Goal: Information Seeking & Learning: Find specific fact

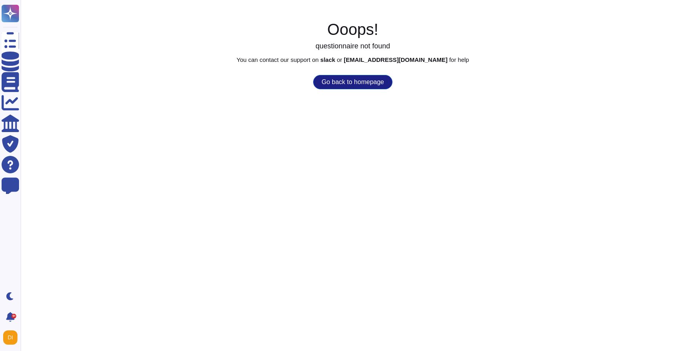
click at [330, 87] on button "Go back to homepage" at bounding box center [352, 82] width 79 height 14
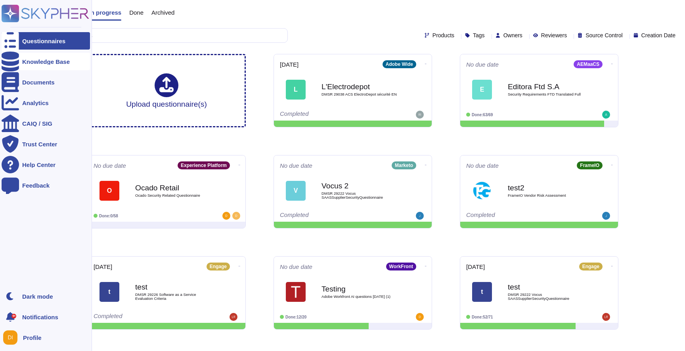
click at [49, 64] on div "Knowledge Base" at bounding box center [46, 62] width 48 height 6
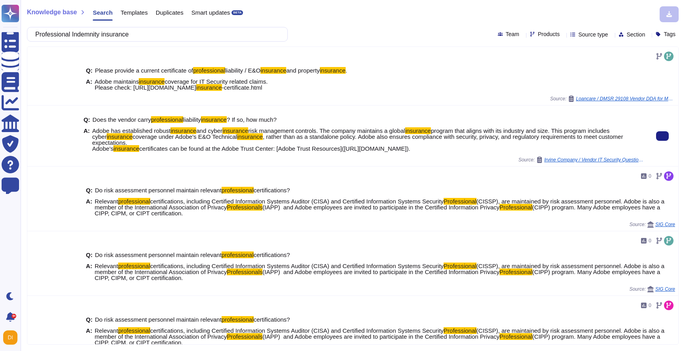
click at [112, 132] on span "Adobe has established robust" at bounding box center [131, 130] width 79 height 7
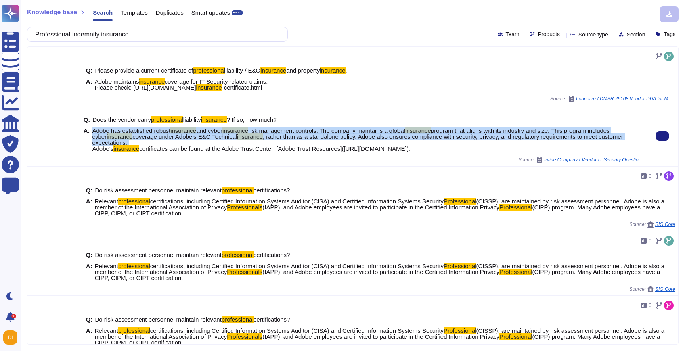
click at [112, 132] on span "Adobe has established robust" at bounding box center [131, 130] width 79 height 7
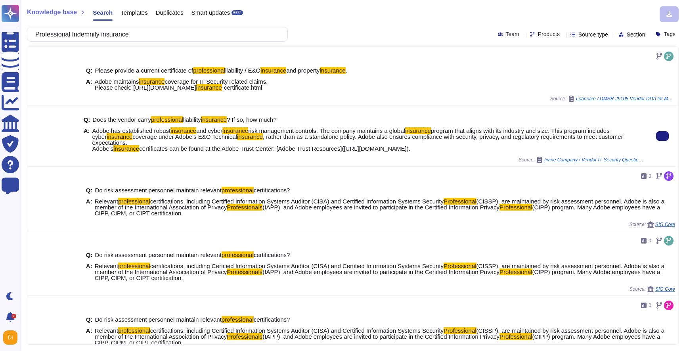
click at [189, 157] on div "Source: Irvine Company / Vendor IT Security Questionnaire Sheets Adobe Firefly …" at bounding box center [364, 160] width 560 height 6
click at [92, 136] on div "A: Adobe has established robust insurance and cyber insurance risk management c…" at bounding box center [364, 140] width 560 height 24
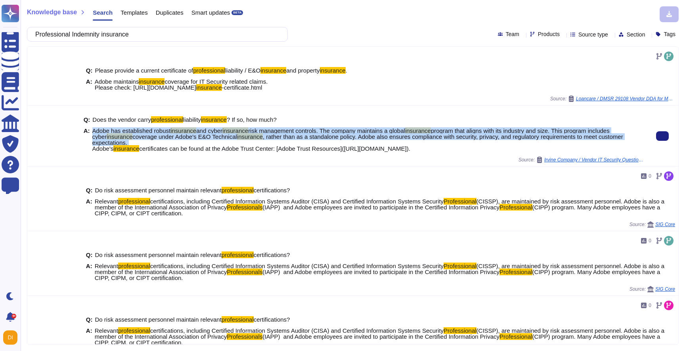
click at [92, 136] on div "A: Adobe has established robust insurance and cyber insurance risk management c…" at bounding box center [364, 140] width 560 height 24
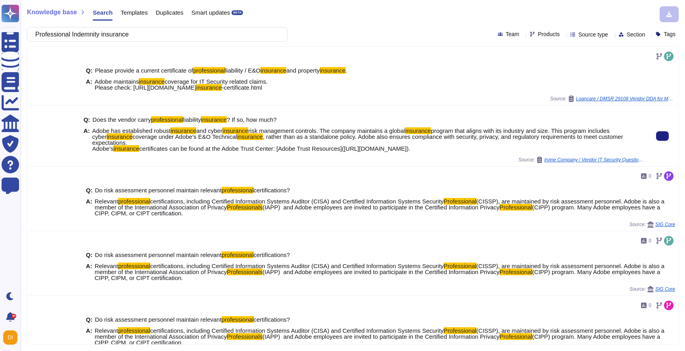
click at [167, 153] on div "Q: Does the vendor carry professional liability insurance ? If so, how much? A:…" at bounding box center [364, 134] width 560 height 45
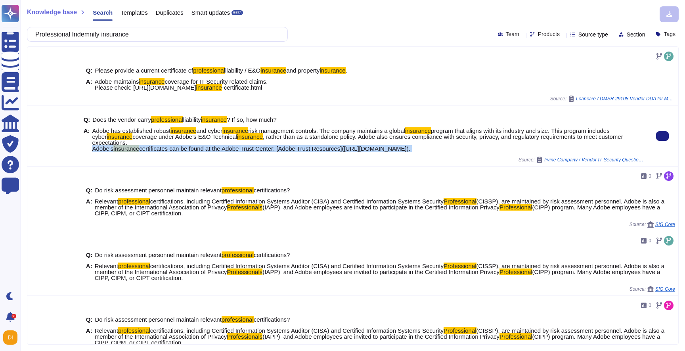
click at [167, 153] on div "Q: Does the vendor carry professional liability insurance ? If so, how much? A:…" at bounding box center [364, 134] width 560 height 45
click at [512, 152] on div "Q: Does the vendor carry professional liability insurance ? If so, how much? A:…" at bounding box center [364, 134] width 560 height 45
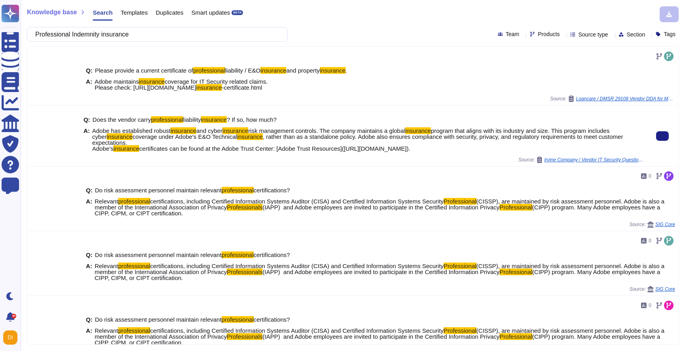
click at [297, 141] on span "Adobe has established robust insurance and cyber insurance risk management cont…" at bounding box center [367, 140] width 551 height 24
click at [235, 143] on span "Adobe has established robust insurance and cyber insurance risk management cont…" at bounding box center [367, 140] width 551 height 24
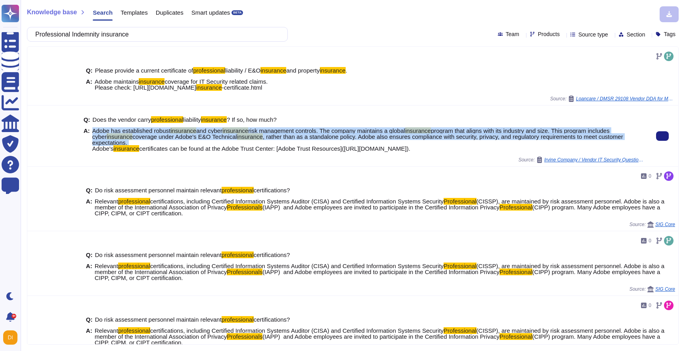
click at [235, 143] on span "Adobe has established robust insurance and cyber insurance risk management cont…" at bounding box center [367, 140] width 551 height 24
click at [667, 136] on button at bounding box center [662, 136] width 13 height 10
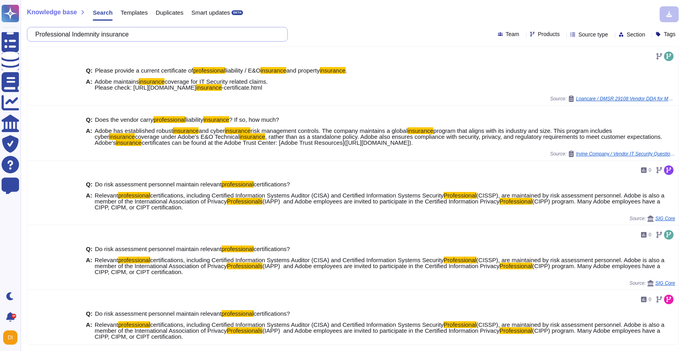
click at [113, 33] on input "Professional Indemnity insurance" at bounding box center [155, 34] width 248 height 14
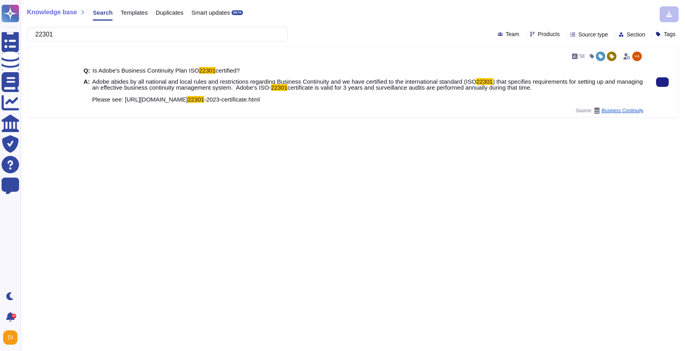
click at [155, 75] on div "Q: Is Adobe's Business Continuity Plan ISO 22301 certified? A: Adobe abides by …" at bounding box center [364, 85] width 560 height 45
click at [155, 86] on span ") that specifies requirements for setting up and managing an effective business…" at bounding box center [367, 84] width 551 height 13
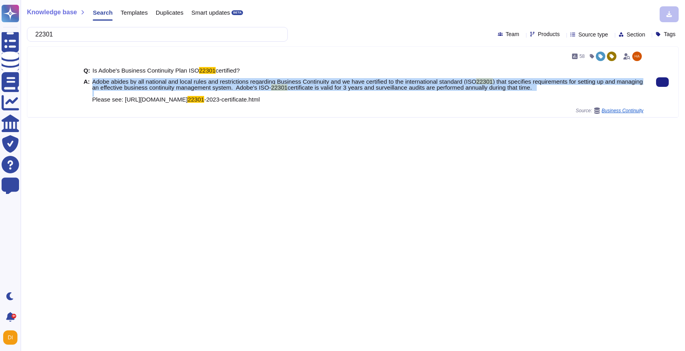
click at [155, 86] on span ") that specifies requirements for setting up and managing an effective business…" at bounding box center [367, 84] width 551 height 13
drag, startPoint x: 350, startPoint y: 97, endPoint x: 90, endPoint y: 77, distance: 260.2
click at [90, 77] on div "Q: Is Adobe's Business Continuity Plan ISO 22301 certified? A: Adobe abides by …" at bounding box center [364, 85] width 560 height 45
click at [100, 81] on span "Adobe abides by all national and local rules and restrictions regarding Busines…" at bounding box center [284, 81] width 384 height 7
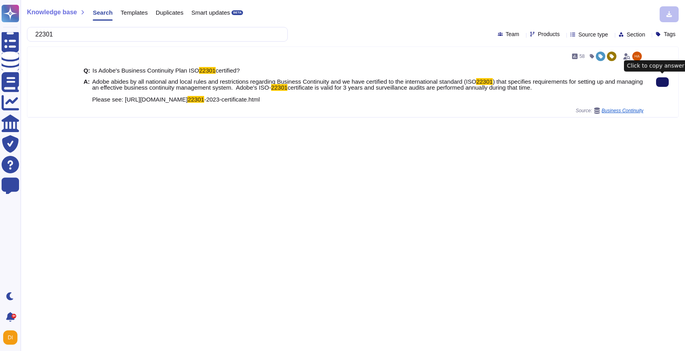
click at [663, 82] on icon at bounding box center [663, 82] width 0 height 0
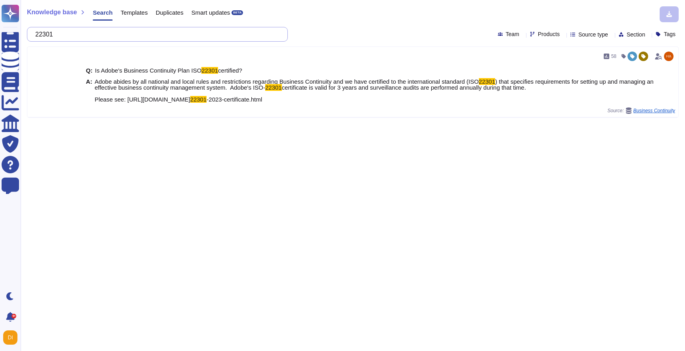
click at [115, 36] on input "22301" at bounding box center [155, 34] width 248 height 14
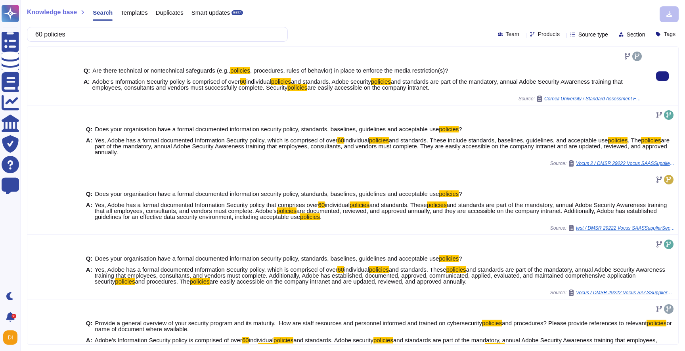
click at [262, 84] on span "and standards are part of the mandatory, annual Adobe Security Awareness traini…" at bounding box center [357, 84] width 531 height 13
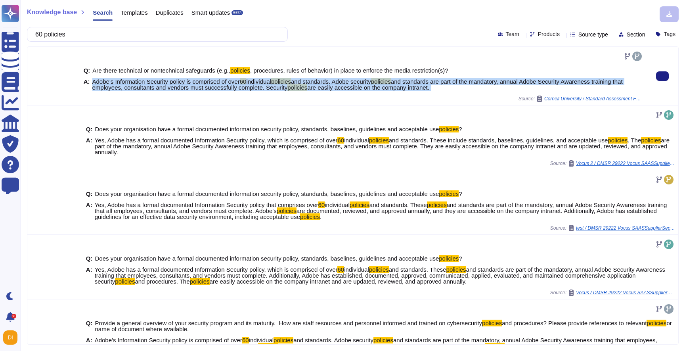
click at [262, 84] on span "and standards are part of the mandatory, annual Adobe Security Awareness traini…" at bounding box center [357, 84] width 531 height 13
copy span "Adobe's Information Security policy is comprised of over 60 individual policies…"
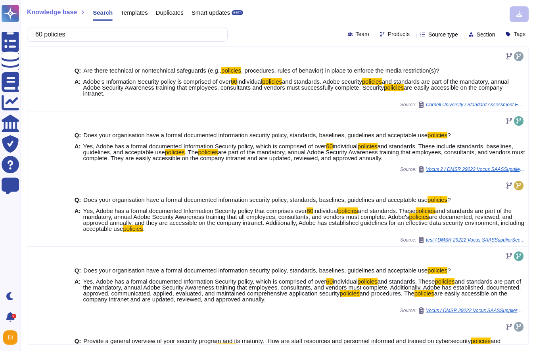
click at [146, 25] on div "Knowledge base Search Templates Duplicates Smart updates BETA 60 policies Team …" at bounding box center [278, 175] width 514 height 351
click at [146, 32] on input "60 policies" at bounding box center [125, 34] width 188 height 14
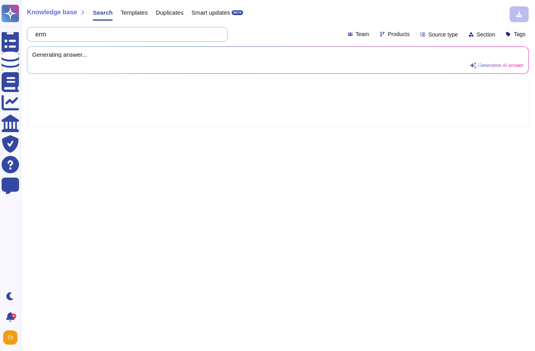
type input "erm"
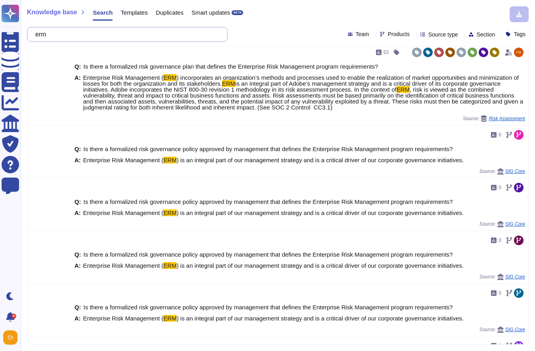
scroll to position [133, 0]
